Goal: Contribute content: Contribute content

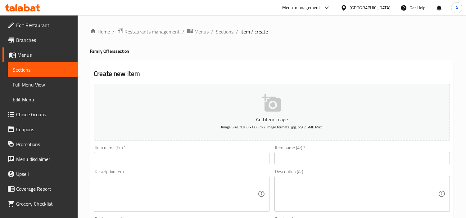
click at [385, 151] on div "Item name (Ar)   * Item name (Ar) *" at bounding box center [363, 155] width 176 height 19
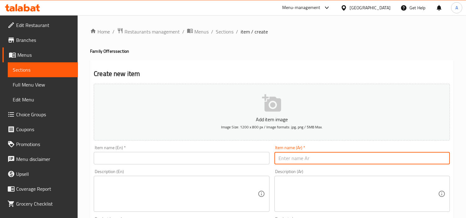
click at [386, 157] on input "text" at bounding box center [363, 158] width 176 height 12
paste input "عرض 10 وجبات"
type input "عرض 10 وجبات"
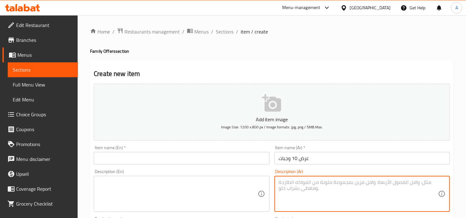
click at [310, 180] on textarea at bounding box center [358, 195] width 159 height 30
paste textarea "تتكون كل وجبة من ربع دجاجة مشوية تقدم مع مياه صغيرة و1 زبادى و1 برتقال خام."
type textarea "تتكون كل وجبة من ربع دجاجة مشوية تقدم مع مياه صغيرة و1 زبادى و1 برتقال خام."
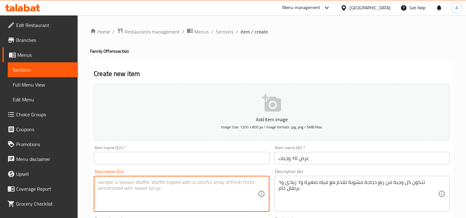
click at [125, 190] on textarea at bounding box center [177, 195] width 159 height 30
paste textarea "Every meal consists of a quarter grilled chicken served with a small water, 1 y…"
type textarea "Every meal consists of a quarter grilled chicken served with a small water, 1 y…"
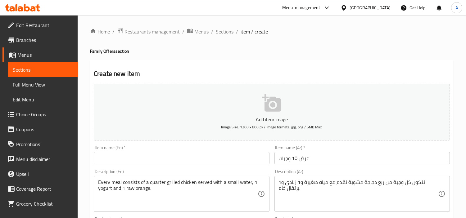
click at [136, 158] on input "text" at bounding box center [182, 158] width 176 height 12
paste input "10 Meals Offer"
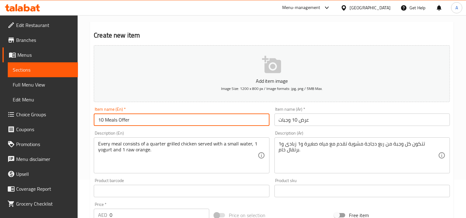
scroll to position [103, 0]
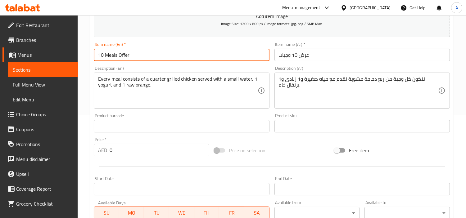
type input "10 Meals Offer"
click at [137, 148] on input "0" at bounding box center [160, 150] width 100 height 12
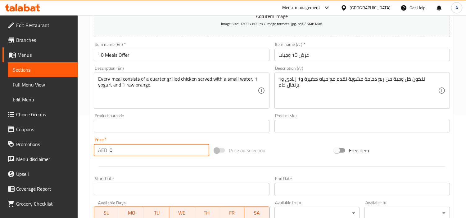
click at [137, 148] on input "0" at bounding box center [160, 150] width 100 height 12
type input "240"
click at [154, 158] on div "Price   * AED 240 Price *" at bounding box center [151, 147] width 121 height 24
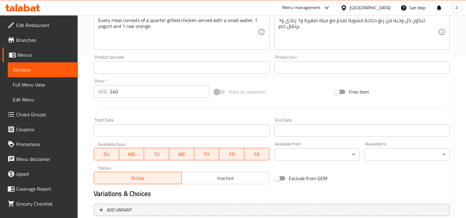
scroll to position [172, 0]
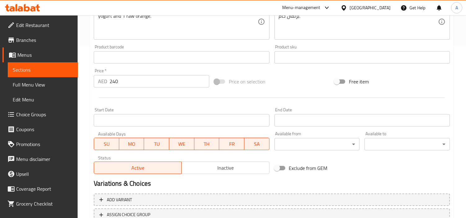
click at [234, 165] on span "Inactive" at bounding box center [225, 168] width 83 height 9
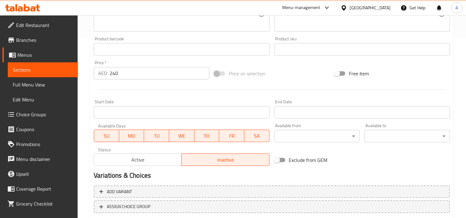
scroll to position [207, 0]
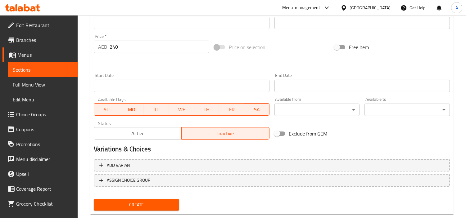
click at [241, 89] on input "Start Date" at bounding box center [182, 86] width 176 height 12
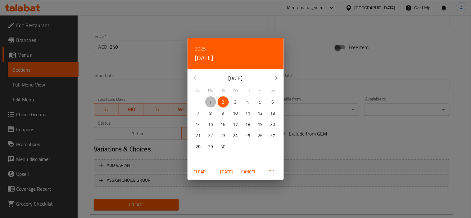
click at [207, 103] on span "1" at bounding box center [210, 102] width 11 height 8
click at [274, 174] on span "OK" at bounding box center [271, 172] width 15 height 8
type input "[DATE]"
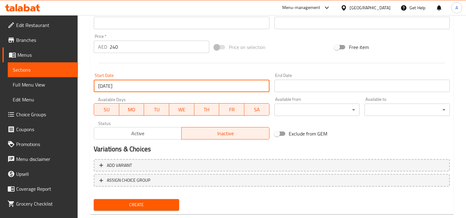
click at [316, 83] on input "Start Date" at bounding box center [363, 86] width 176 height 12
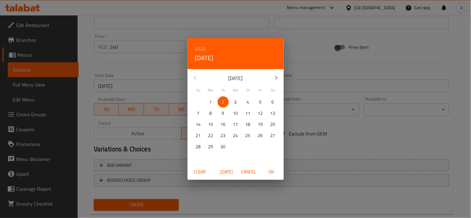
click at [273, 77] on icon "button" at bounding box center [276, 77] width 7 height 7
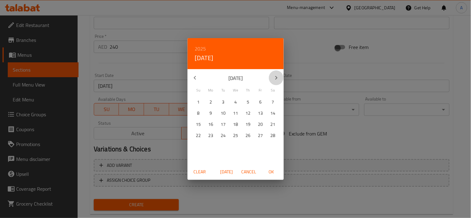
click at [273, 77] on icon "button" at bounding box center [276, 77] width 7 height 7
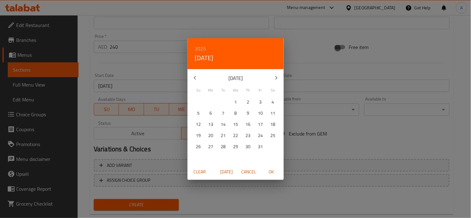
click at [273, 77] on icon "button" at bounding box center [276, 77] width 7 height 7
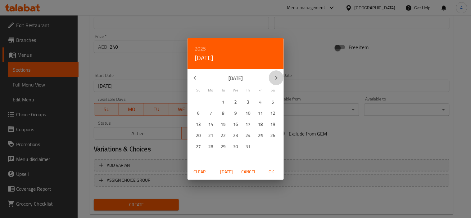
click at [273, 77] on icon "button" at bounding box center [276, 77] width 7 height 7
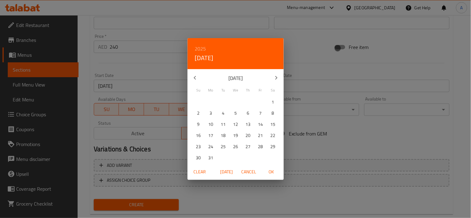
click at [273, 77] on icon "button" at bounding box center [276, 77] width 7 height 7
click at [236, 103] on p "1" at bounding box center [236, 102] width 2 height 8
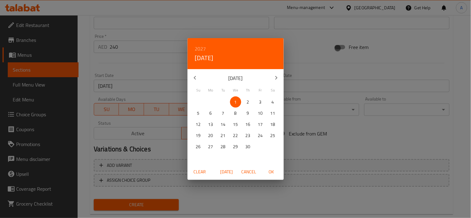
click at [268, 168] on span "OK" at bounding box center [271, 172] width 15 height 8
type input "[DATE]"
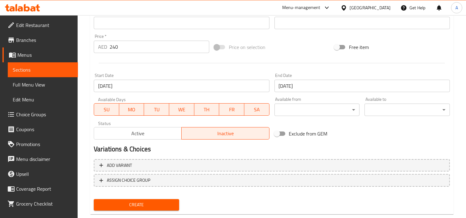
click at [154, 212] on div "Create new item Add item image Image Size: 1200 x 800 px / Image formats: jpg, …" at bounding box center [272, 34] width 364 height 362
click at [154, 208] on button "Create" at bounding box center [136, 204] width 85 height 11
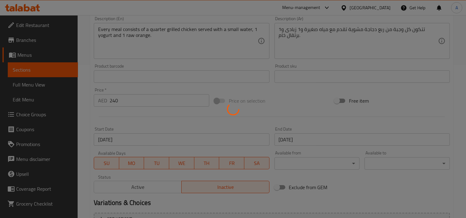
scroll to position [150, 0]
